Goal: Go to known website: Access a specific website the user already knows

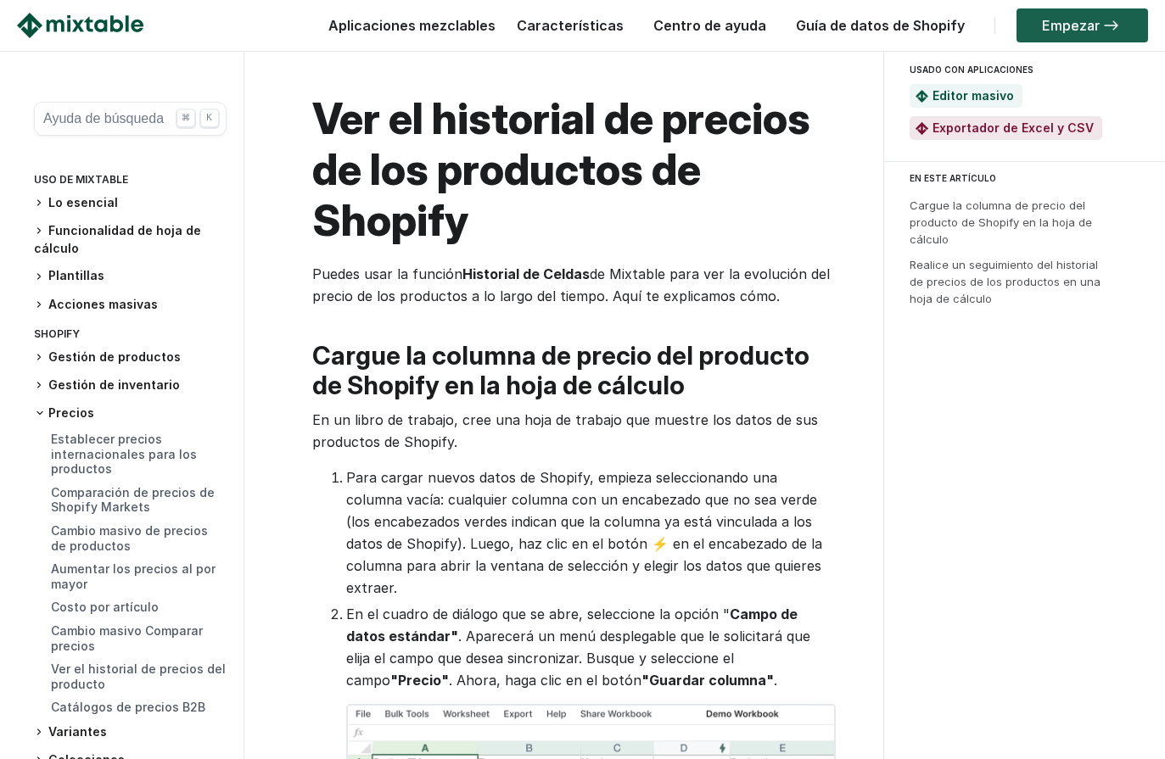
click at [1092, 25] on font "Empezar" at bounding box center [1071, 25] width 58 height 17
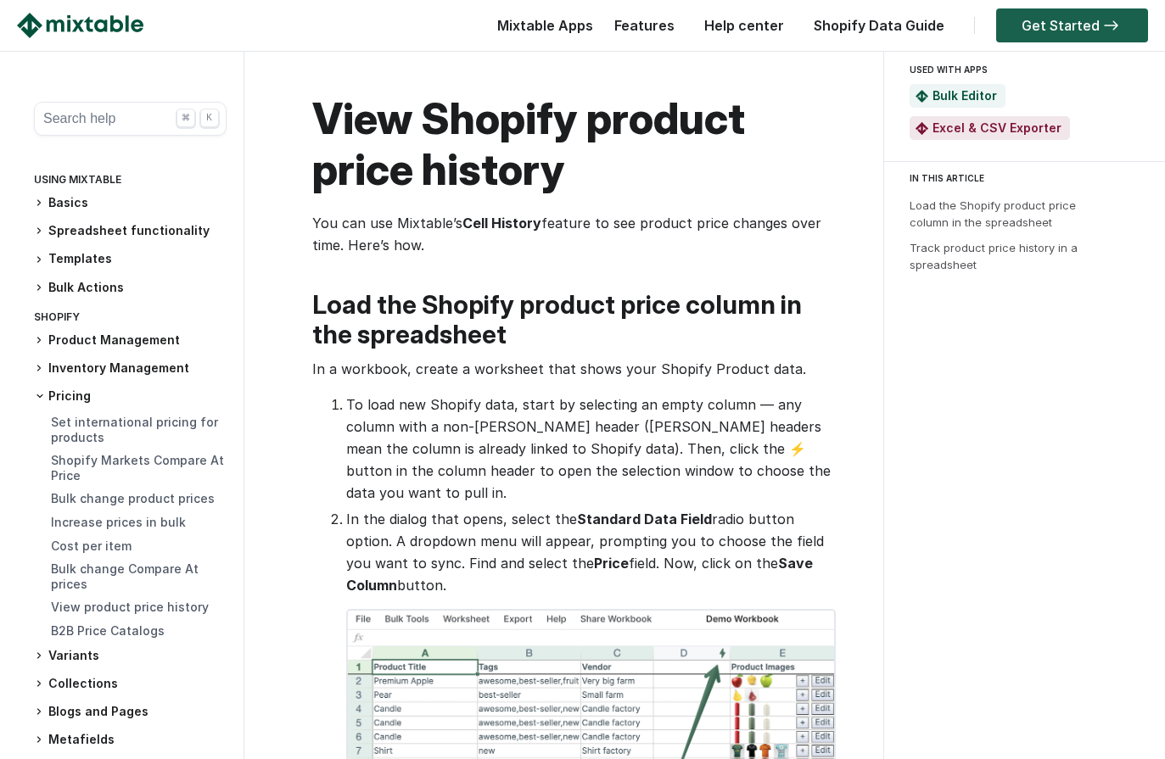
click at [95, 36] on img at bounding box center [80, 25] width 126 height 25
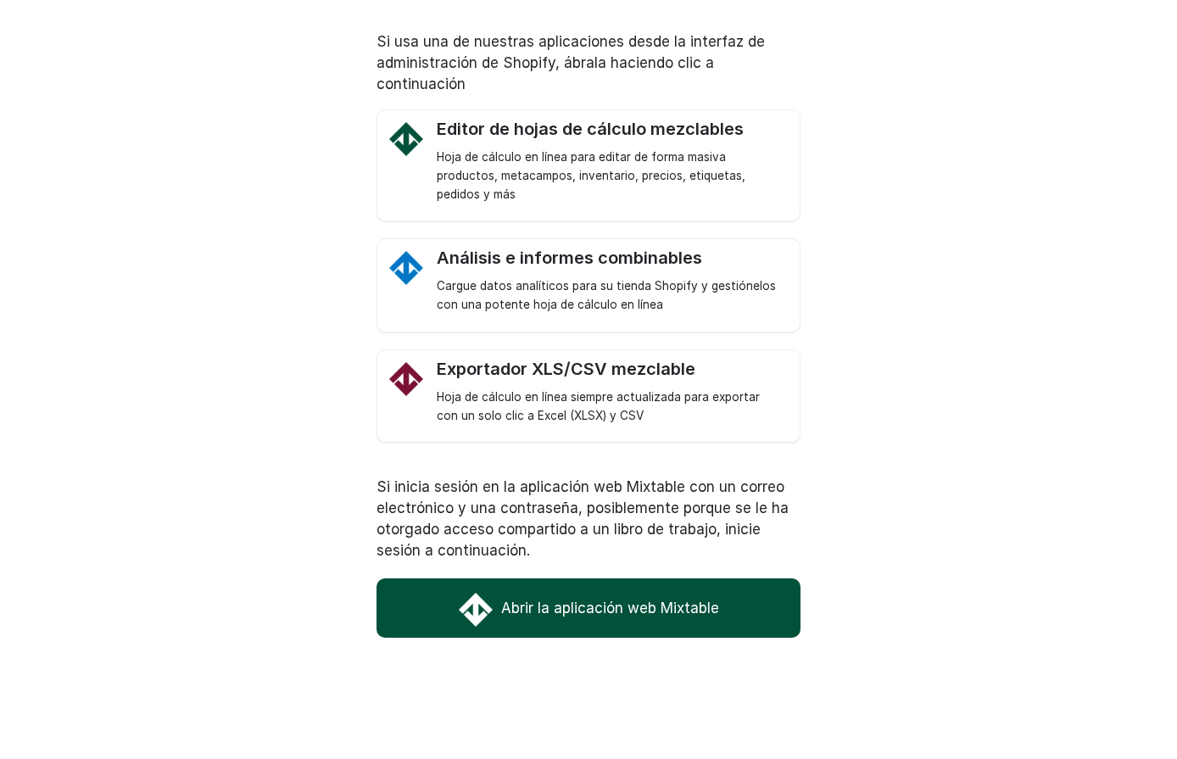
click at [610, 611] on font "Abrir la aplicación web Mixtable" at bounding box center [610, 608] width 218 height 17
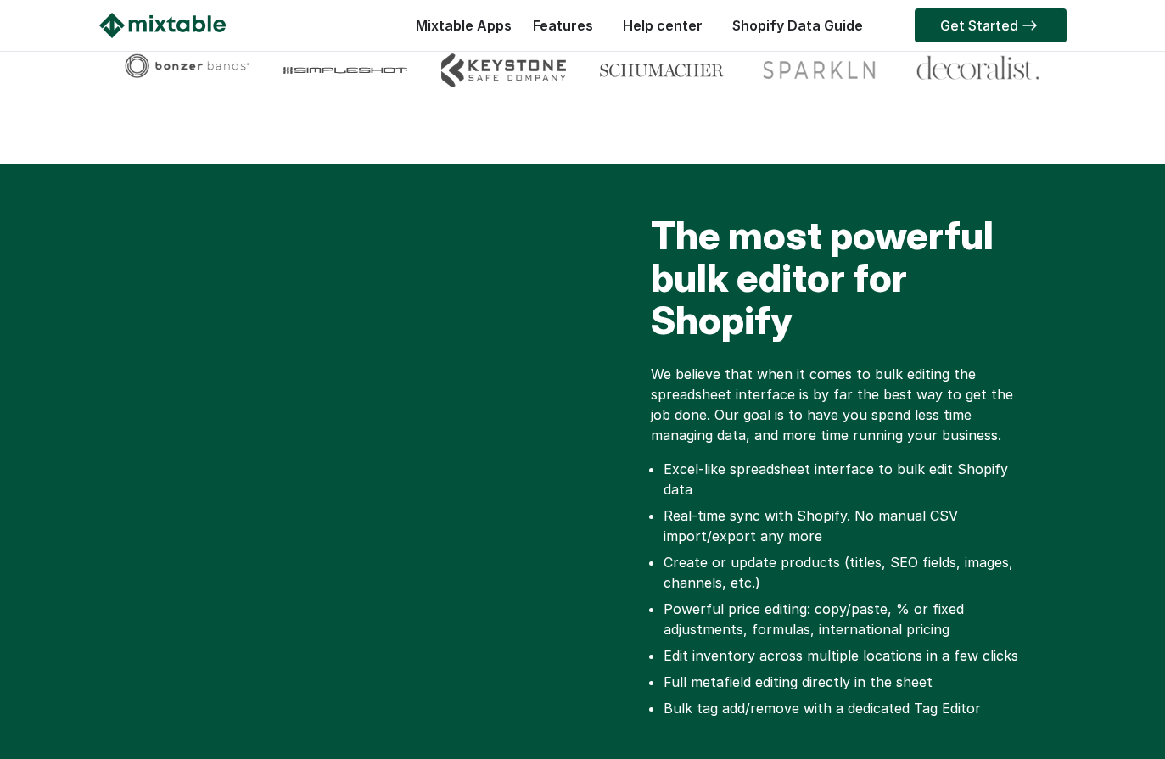
scroll to position [258, 0]
